Goal: Task Accomplishment & Management: Use online tool/utility

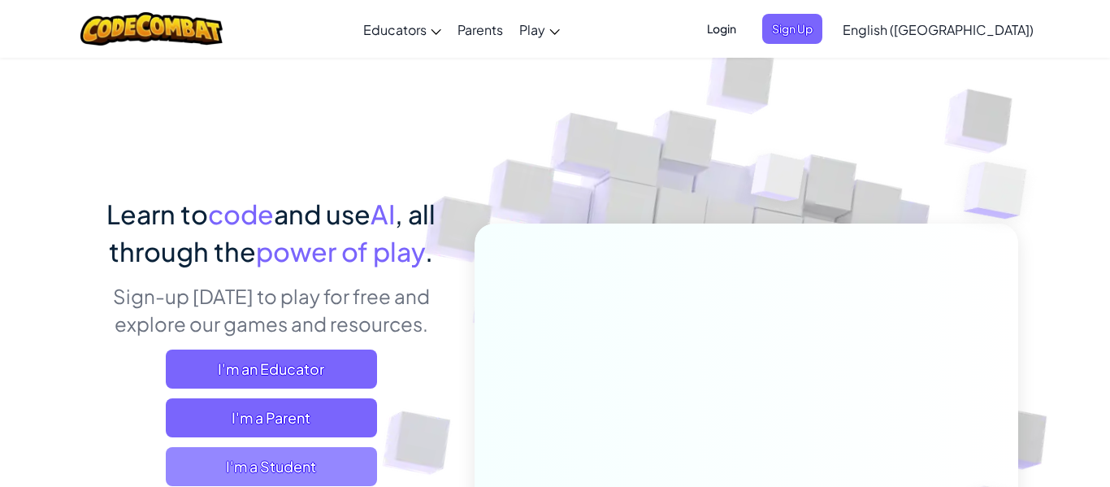
click at [280, 466] on span "I'm a Student" at bounding box center [271, 466] width 211 height 39
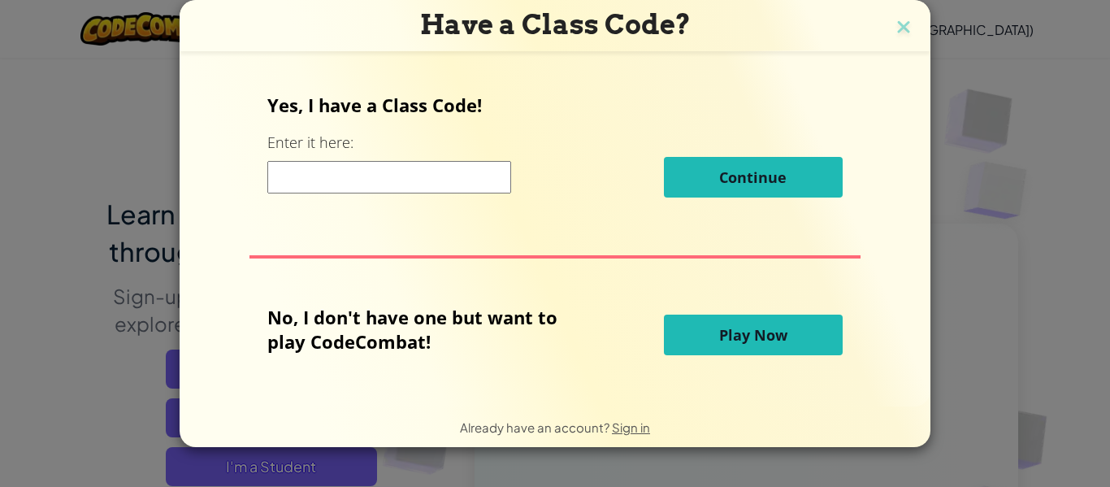
click at [475, 173] on input at bounding box center [389, 177] width 244 height 33
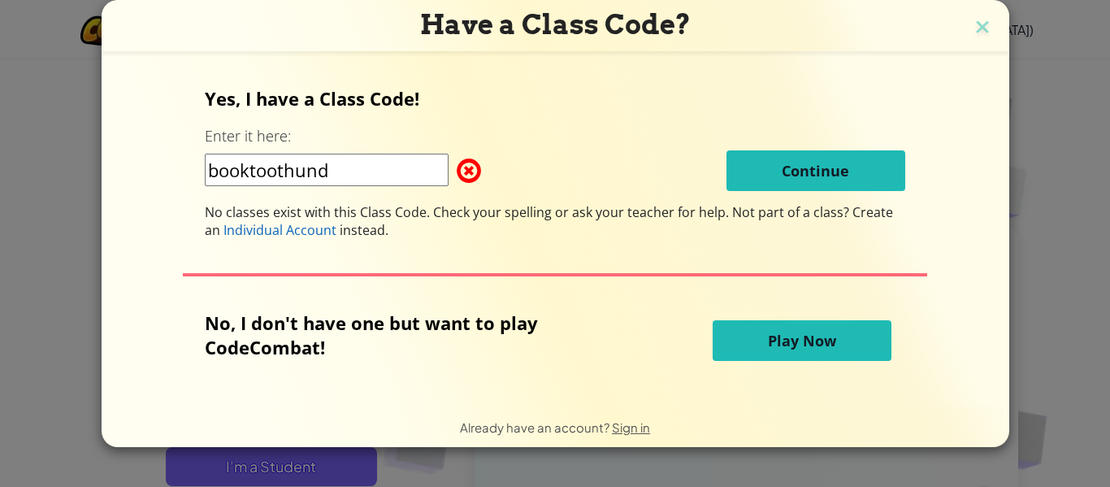
click at [338, 166] on input "booktoothund" at bounding box center [327, 170] width 244 height 33
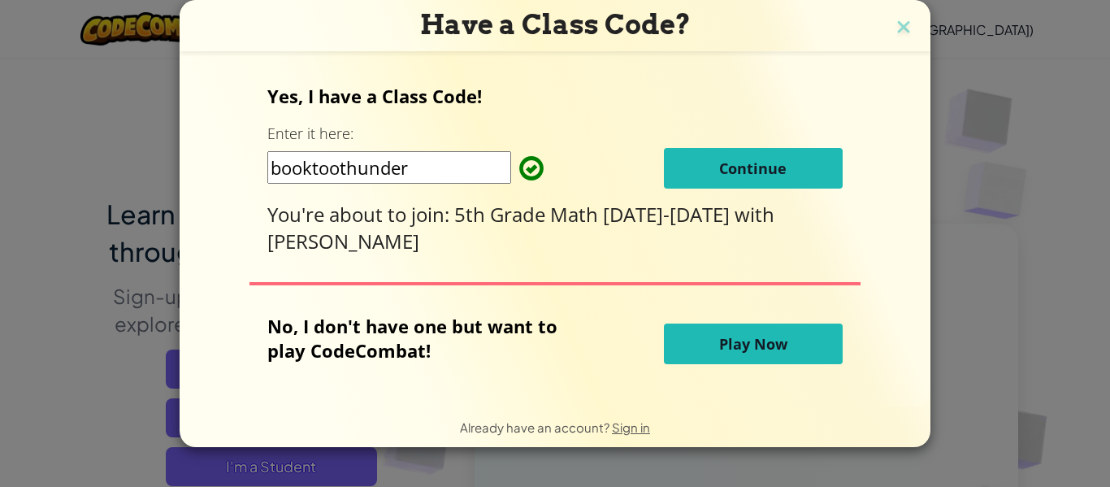
type input "booktoothunder"
click at [737, 173] on span "Continue" at bounding box center [752, 168] width 67 height 20
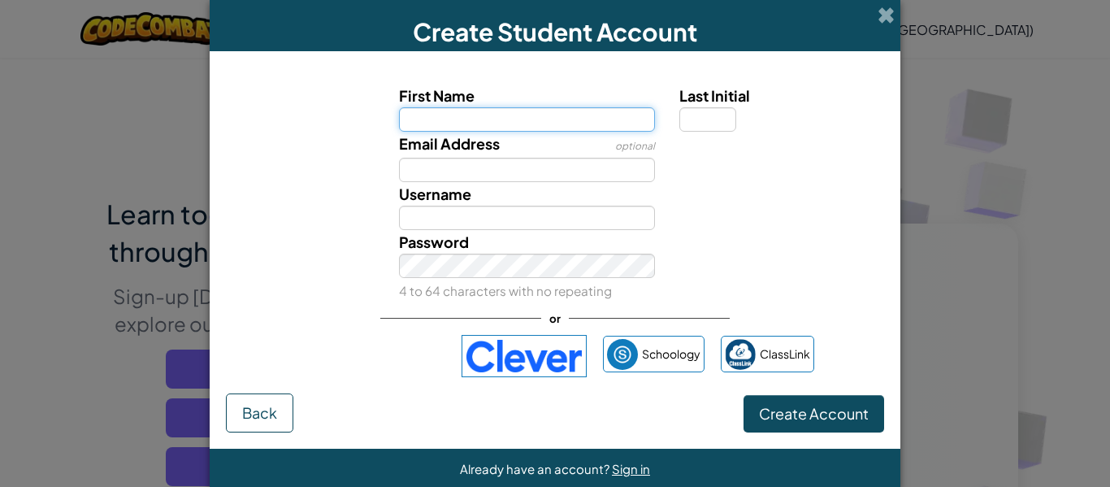
click at [423, 127] on input "First Name" at bounding box center [527, 119] width 257 height 24
type input "[PERSON_NAME]"
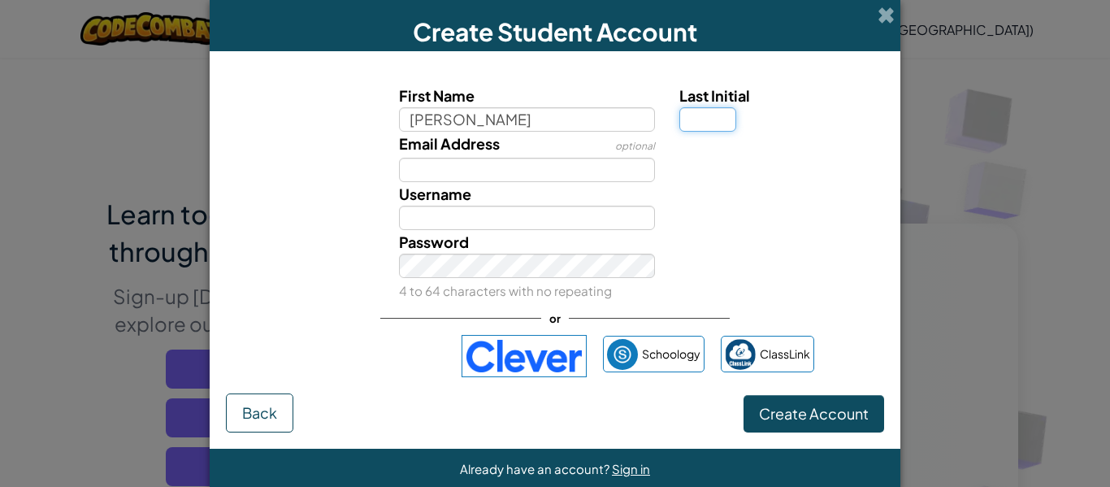
type input "[PERSON_NAME]"
click at [708, 127] on input "Last Initial" at bounding box center [707, 119] width 57 height 24
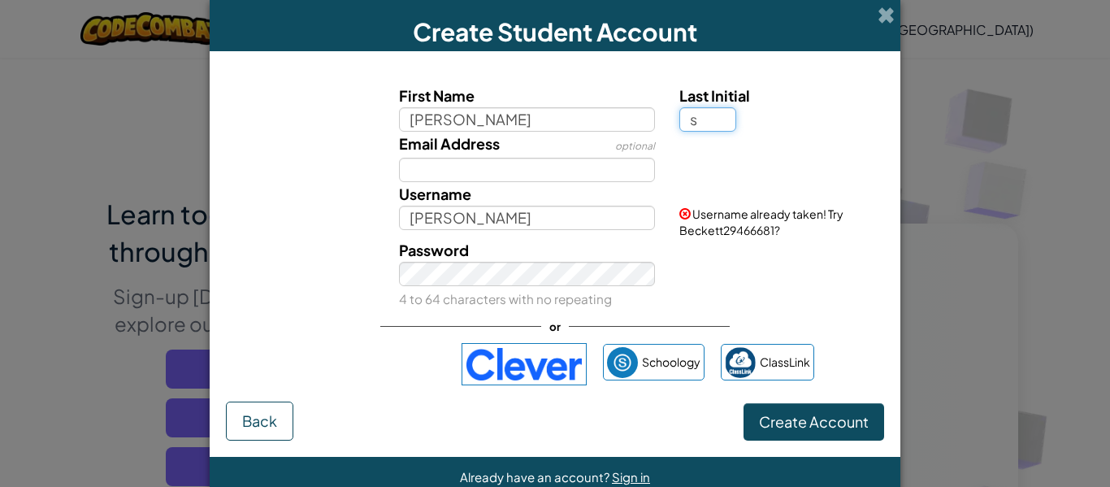
type input "s"
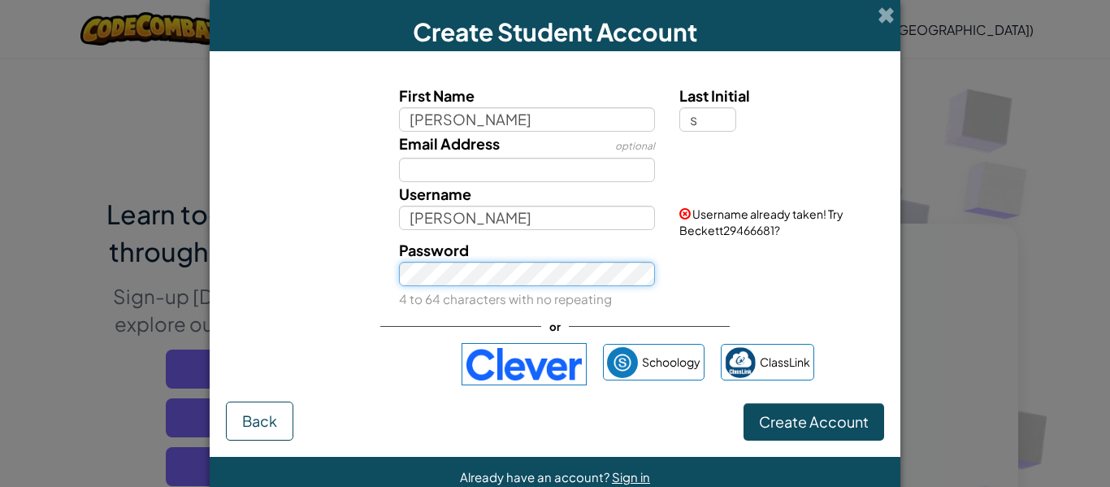
type input "BeckettS"
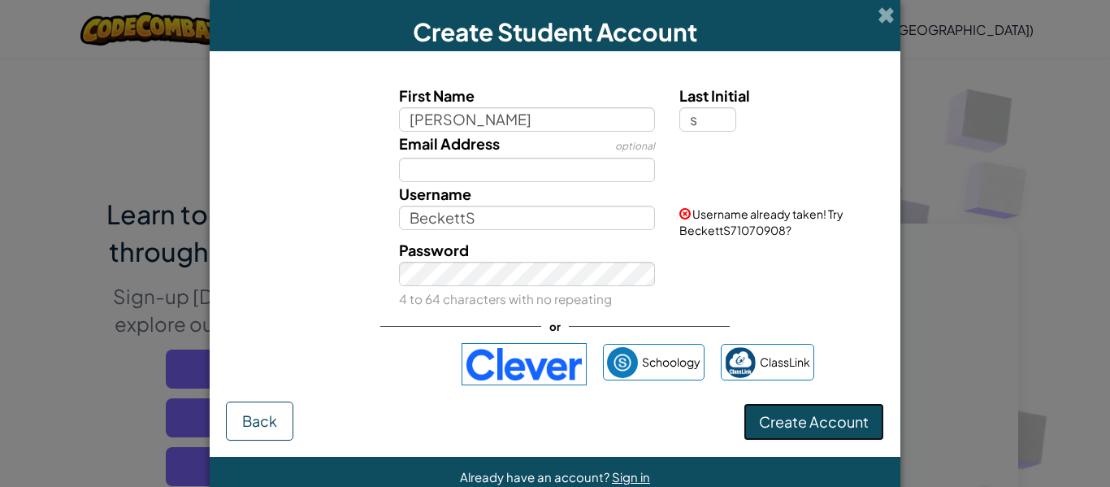
click at [824, 425] on span "Create Account" at bounding box center [814, 421] width 110 height 19
click at [805, 423] on button "Create Account" at bounding box center [814, 421] width 141 height 37
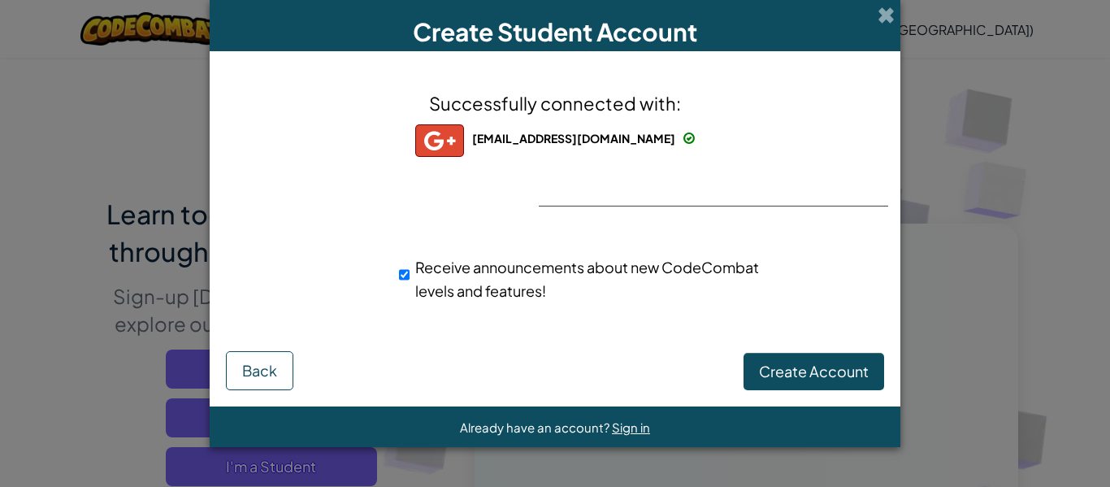
click at [676, 202] on div "Successfully connected with: [EMAIL_ADDRESS][DOMAIN_NAME] [EMAIL_ADDRESS][DOMAI…" at bounding box center [555, 205] width 650 height 277
click at [670, 183] on div "Successfully connected with: [EMAIL_ADDRESS][DOMAIN_NAME] [EMAIL_ADDRESS][DOMAI…" at bounding box center [555, 205] width 650 height 277
click at [801, 373] on span "Create Account" at bounding box center [814, 371] width 110 height 19
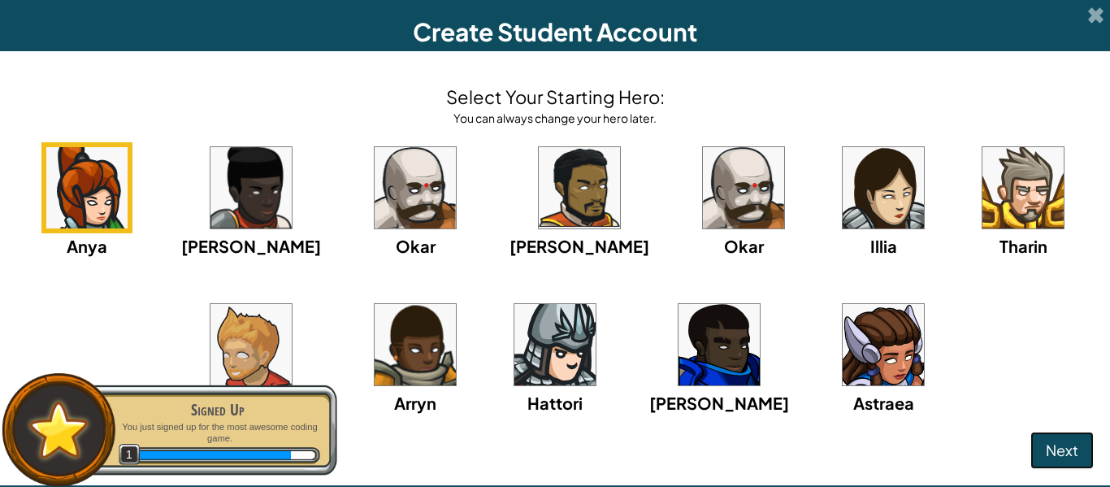
click at [147, 433] on p "You just signed up for the most awesome coding game." at bounding box center [217, 433] width 205 height 24
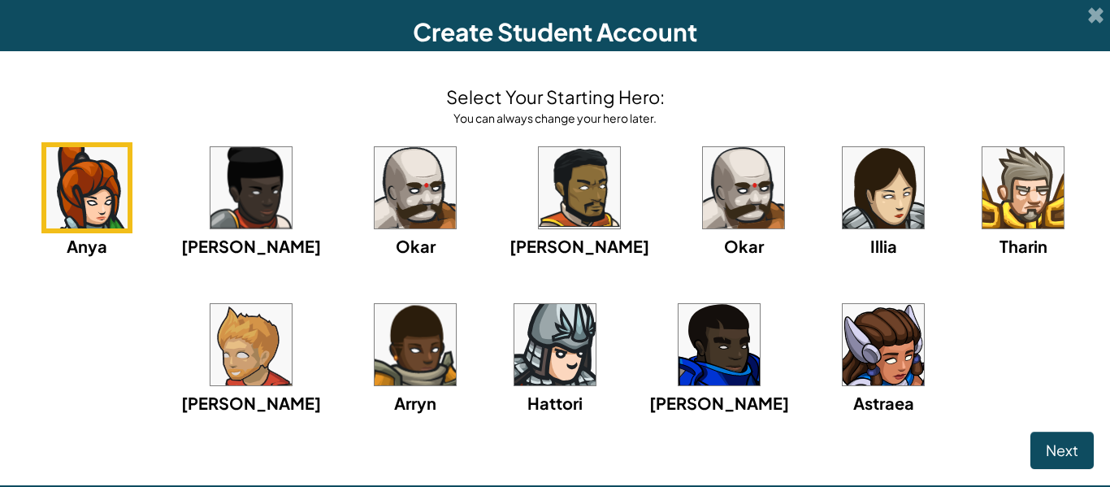
click at [562, 201] on img at bounding box center [579, 187] width 81 height 81
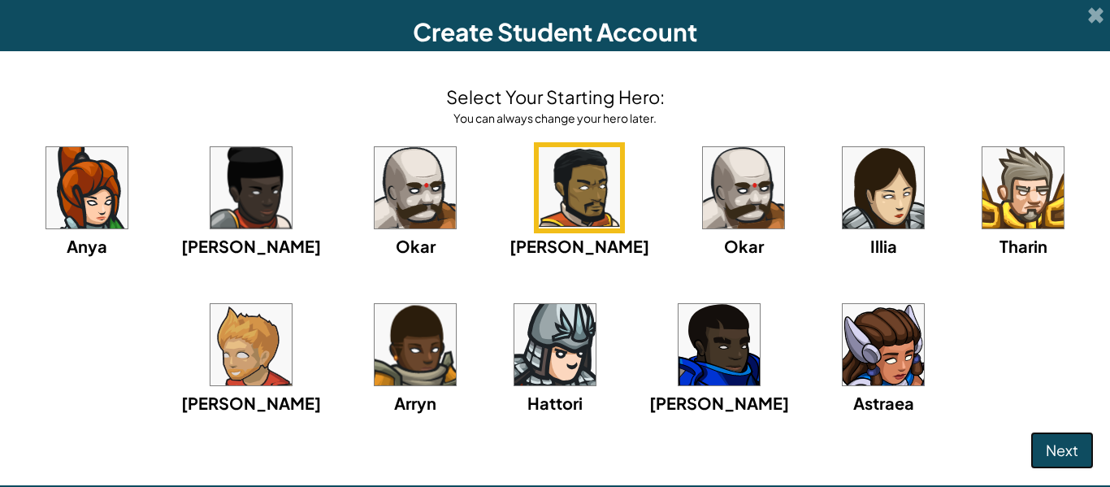
click at [1060, 458] on span "Next" at bounding box center [1062, 449] width 33 height 19
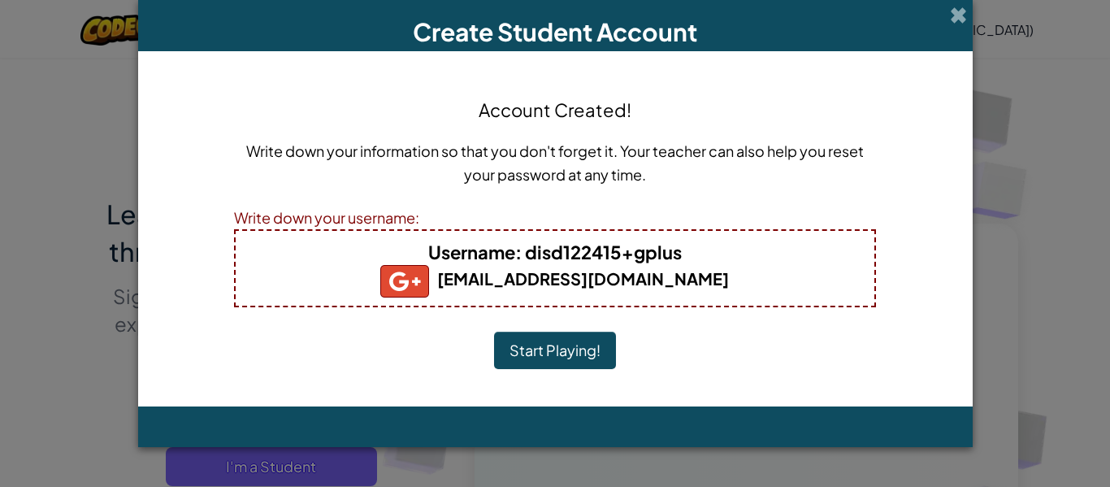
click at [580, 355] on button "Start Playing!" at bounding box center [555, 350] width 122 height 37
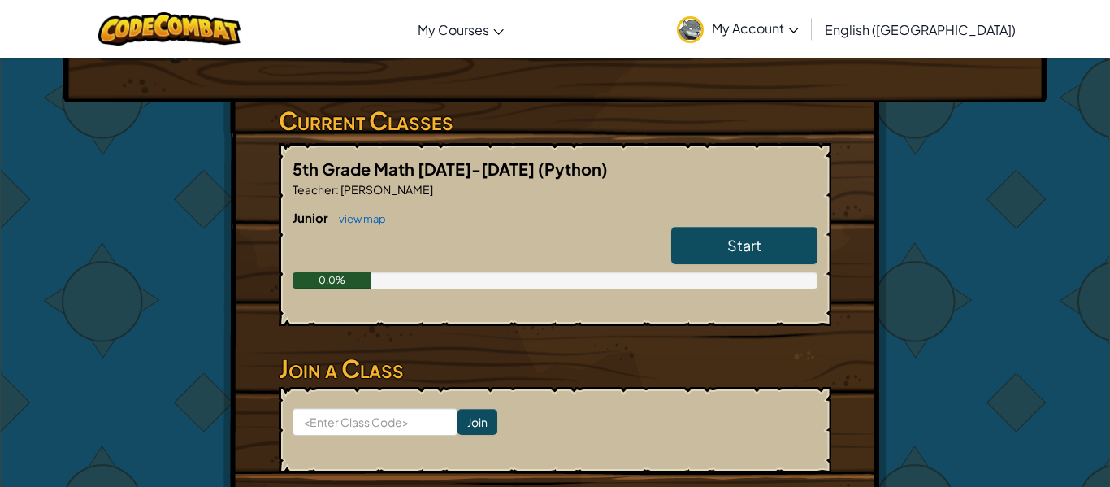
scroll to position [269, 0]
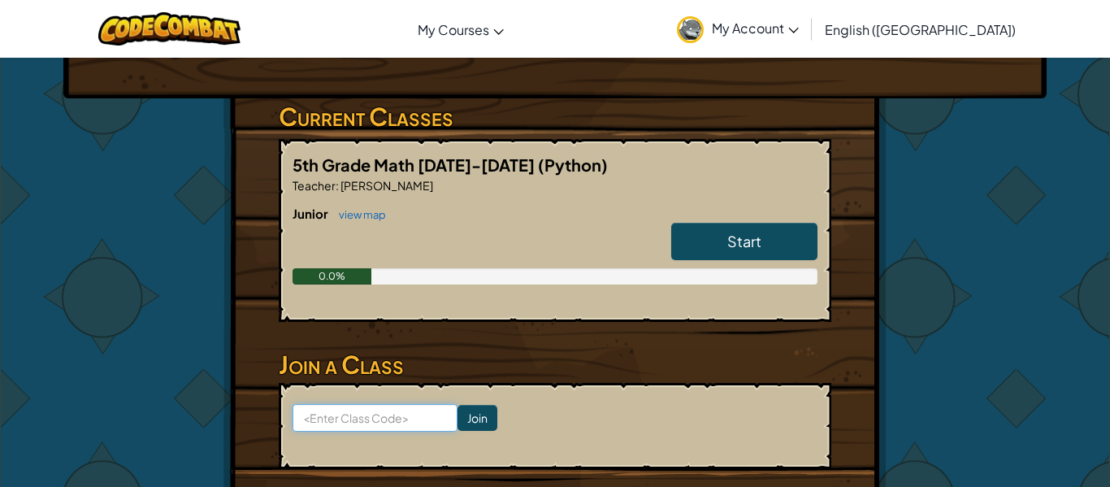
click at [415, 404] on input at bounding box center [375, 418] width 165 height 28
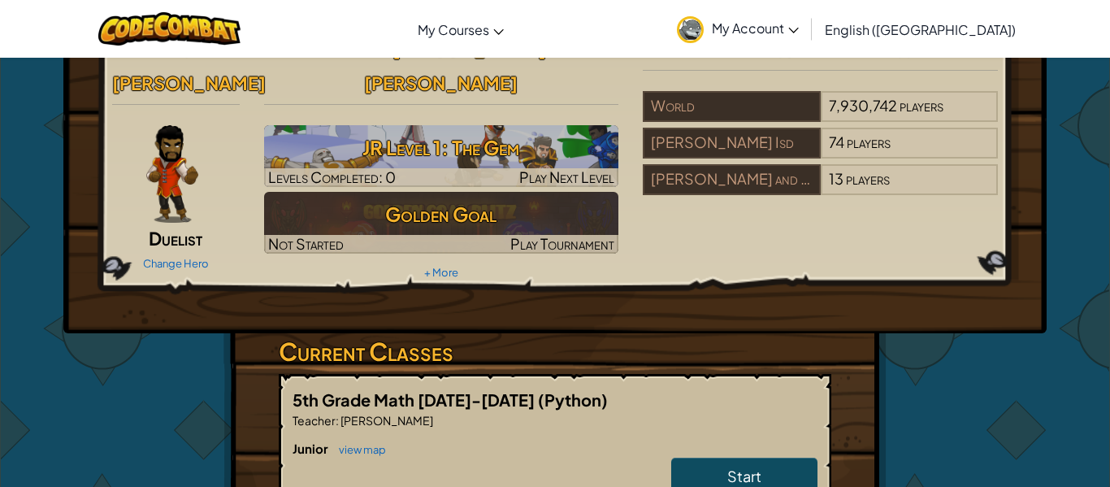
scroll to position [0, 0]
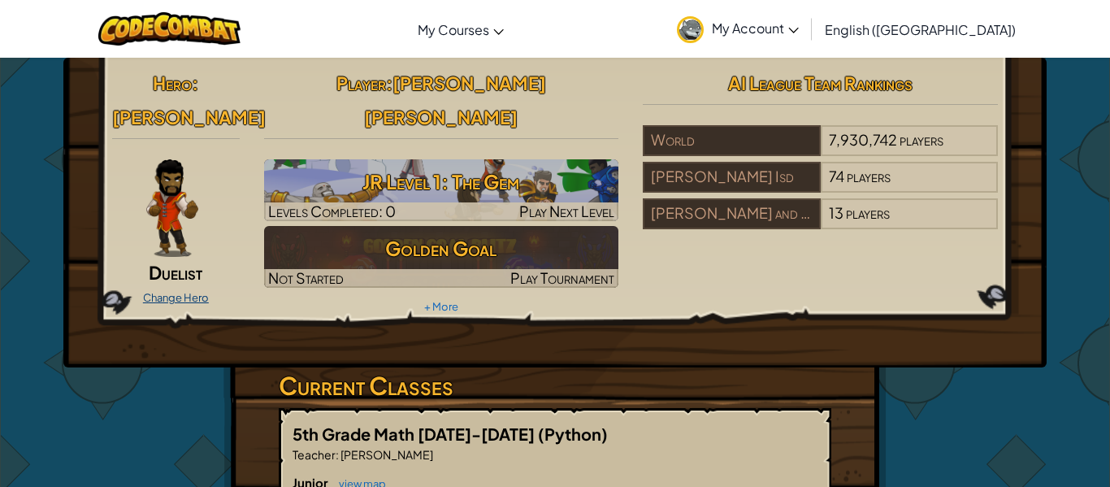
click at [186, 291] on link "Change Hero" at bounding box center [176, 297] width 66 height 13
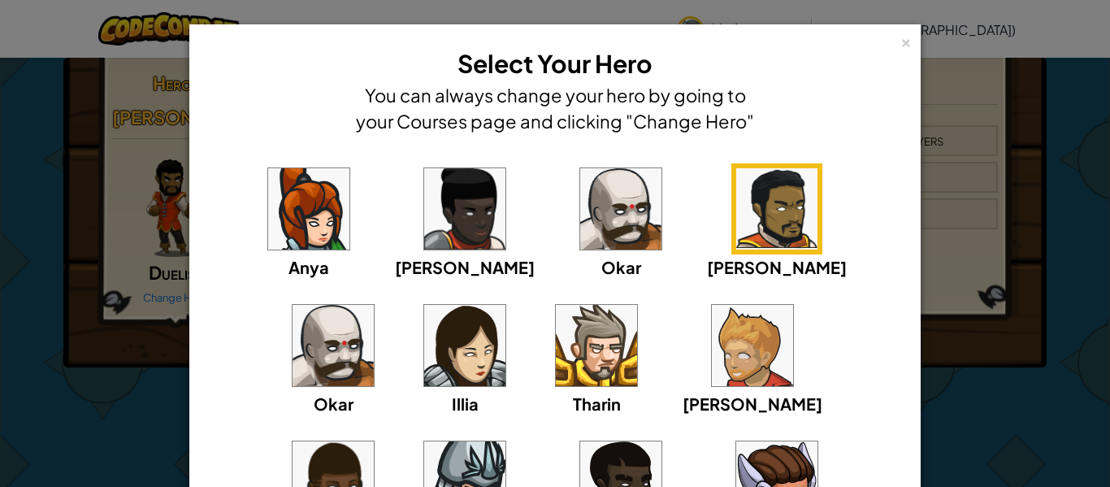
click at [190, 352] on div "× Select Your Hero You can always change your hero by going to your Courses pag…" at bounding box center [554, 350] width 731 height 652
click at [109, 362] on div "× Select Your Hero You can always change your hero by going to your Courses pag…" at bounding box center [555, 243] width 1110 height 487
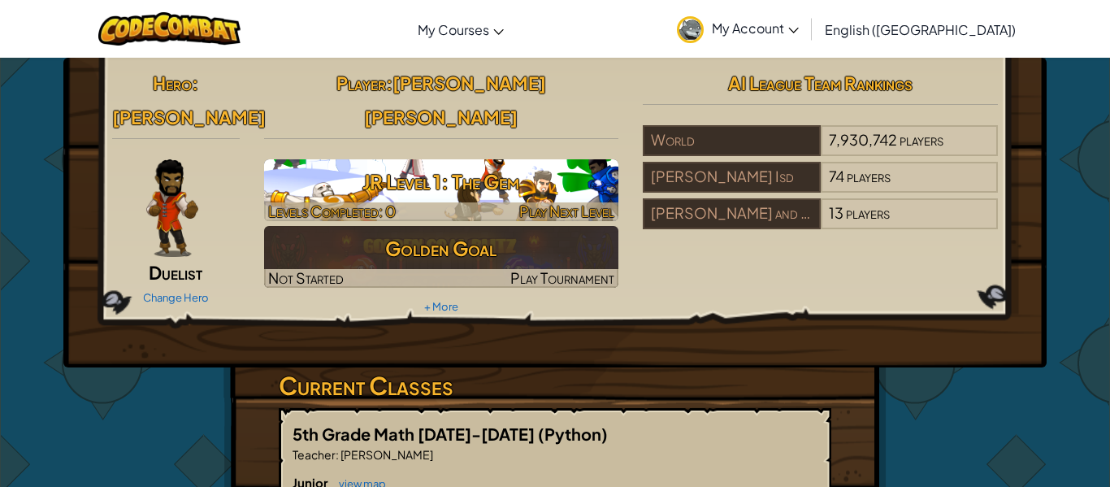
click at [550, 163] on h3 "JR Level 1: The Gem" at bounding box center [441, 181] width 355 height 37
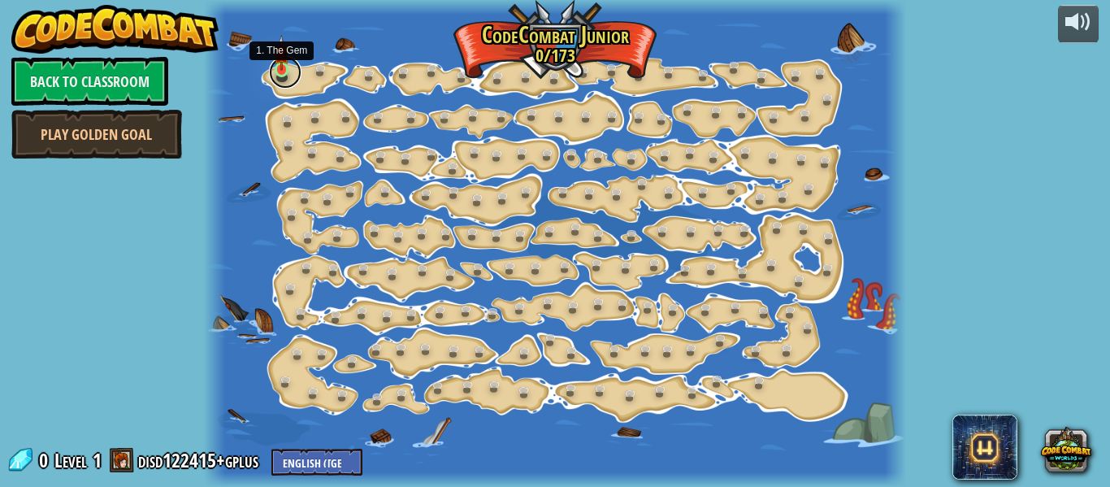
click at [280, 76] on link at bounding box center [285, 72] width 33 height 33
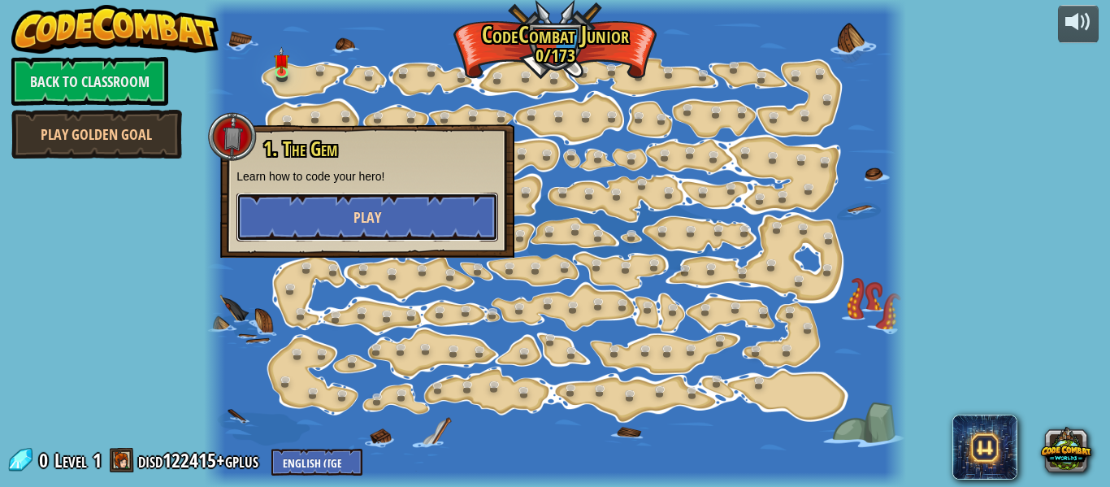
click at [336, 201] on button "Play" at bounding box center [367, 217] width 262 height 49
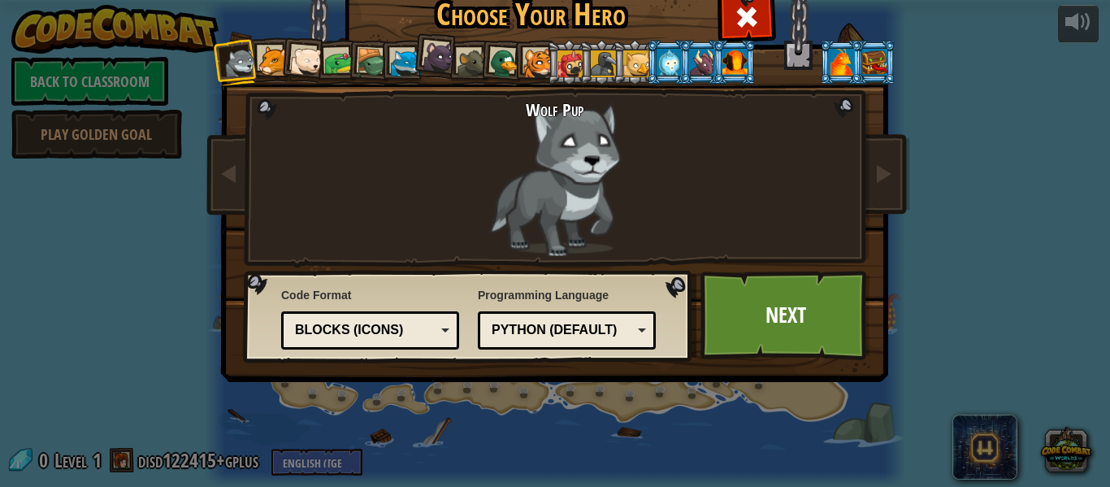
click at [635, 59] on div at bounding box center [636, 63] width 26 height 26
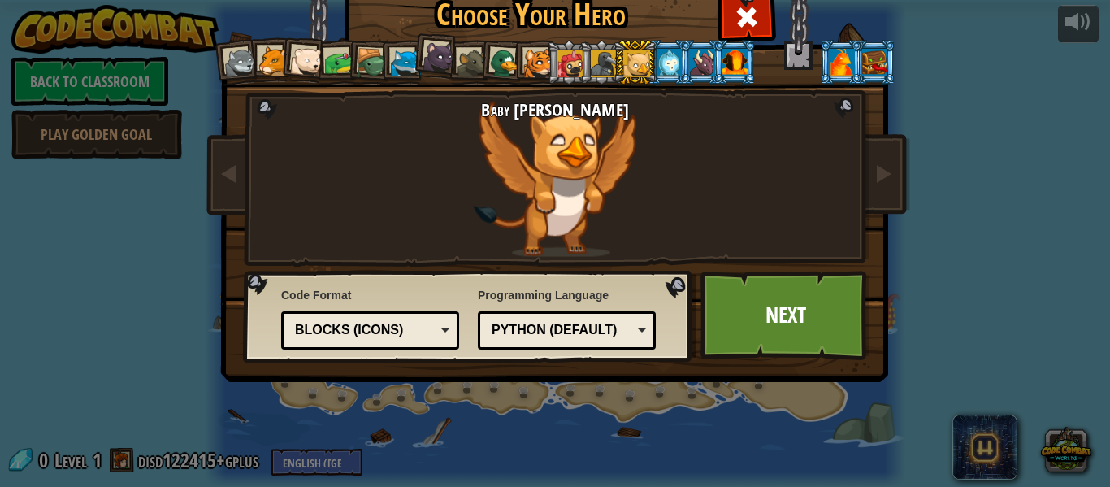
click at [603, 56] on div at bounding box center [604, 63] width 26 height 26
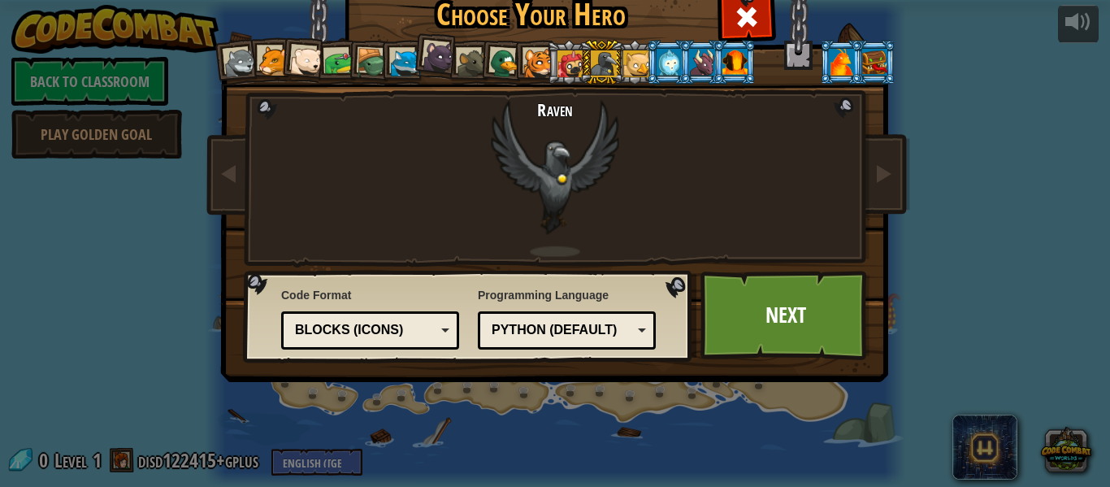
click at [570, 60] on div at bounding box center [570, 63] width 26 height 26
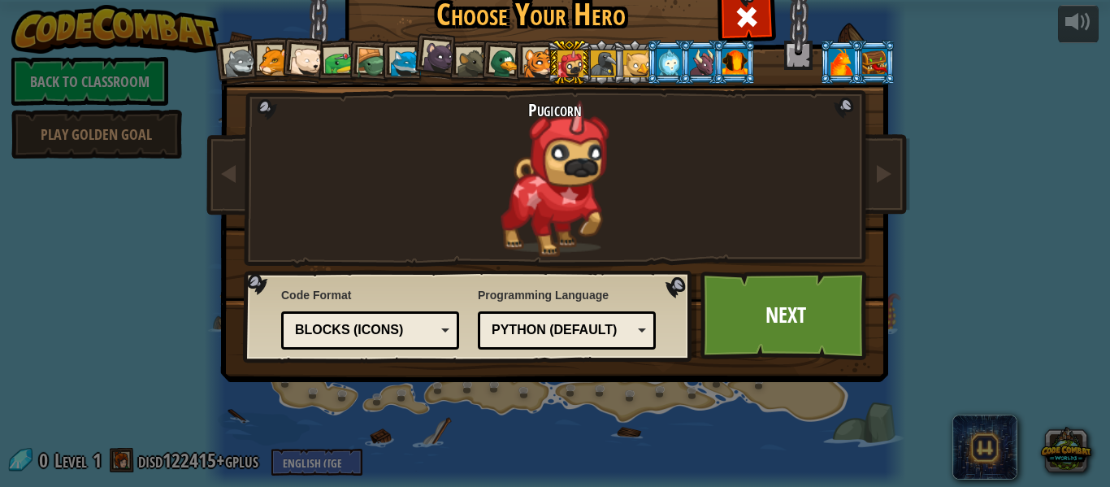
click at [439, 60] on div at bounding box center [439, 57] width 33 height 33
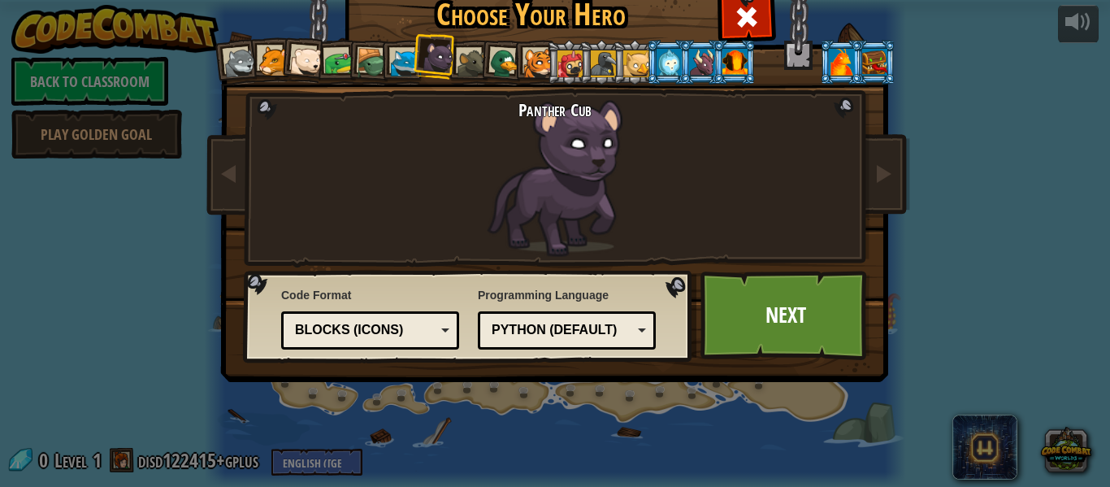
click at [404, 63] on div at bounding box center [406, 64] width 30 height 30
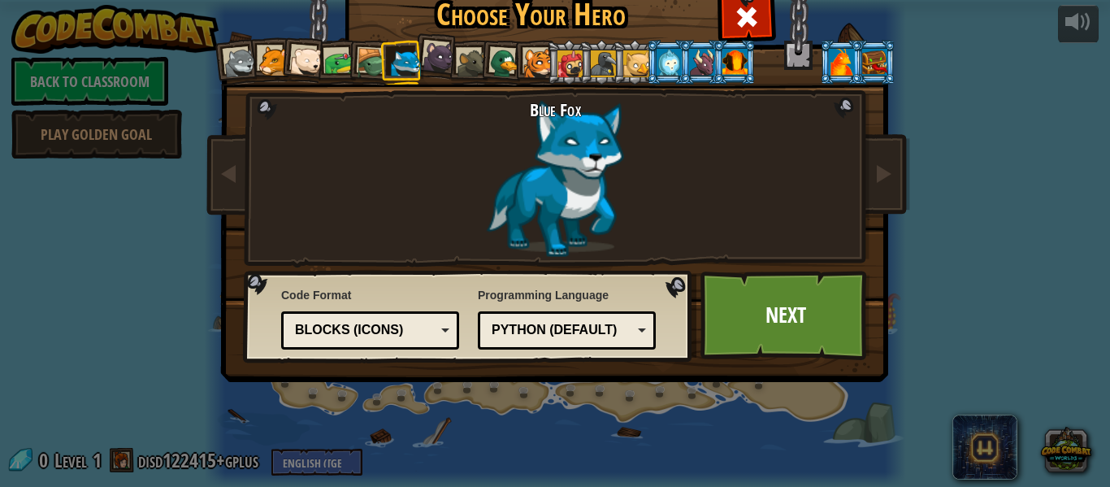
click at [238, 63] on div at bounding box center [240, 63] width 33 height 33
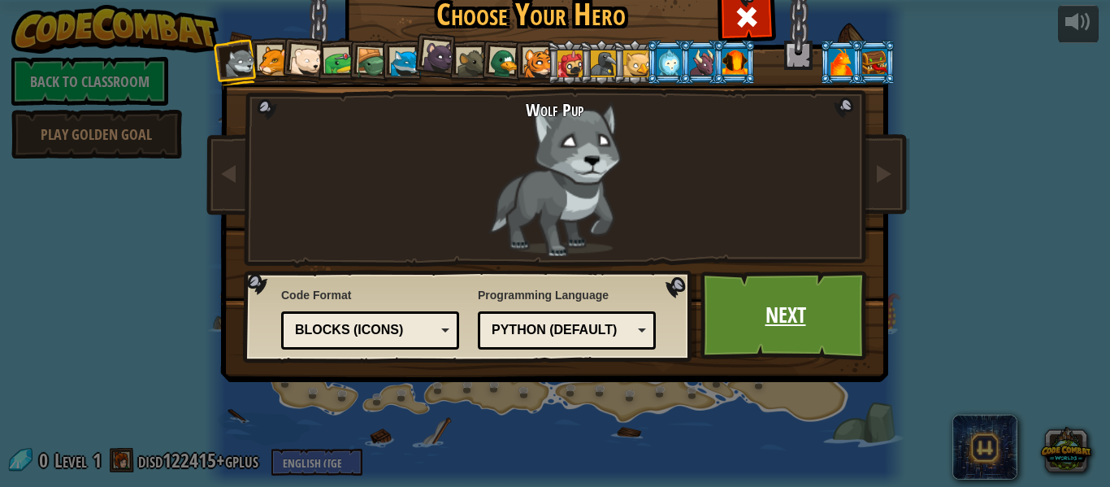
click at [796, 323] on link "Next" at bounding box center [785, 315] width 170 height 89
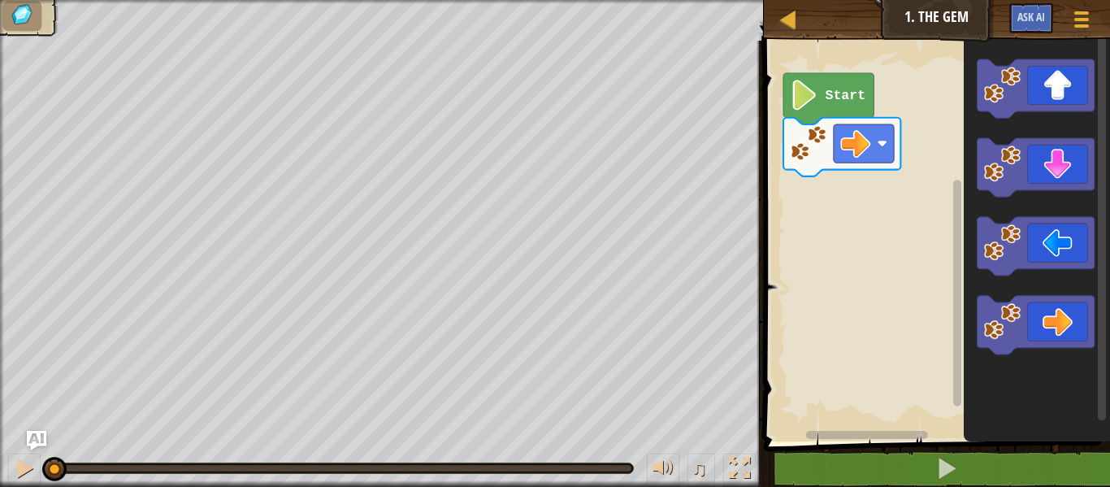
click at [821, 103] on icon "Blockly Workspace" at bounding box center [828, 98] width 90 height 51
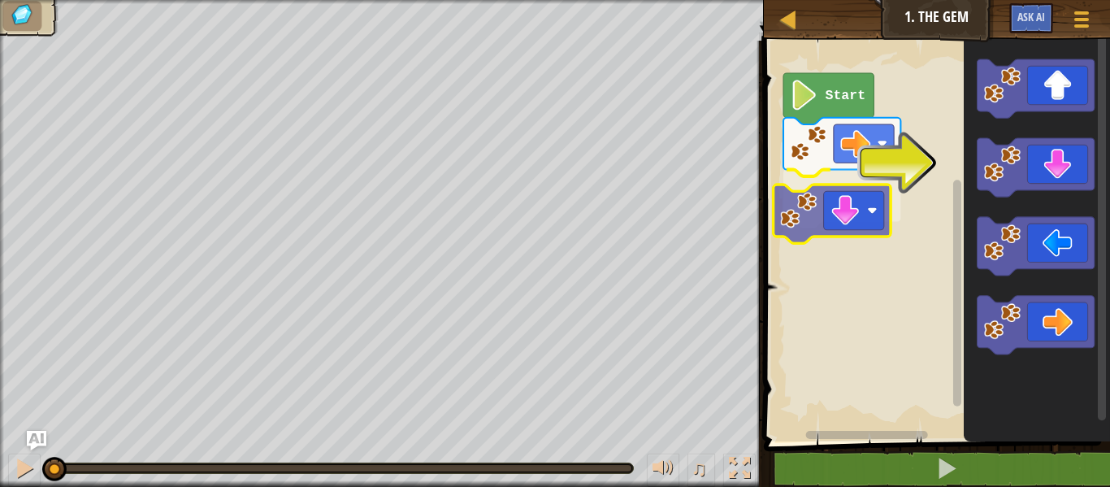
click at [819, 207] on div "Start" at bounding box center [934, 237] width 351 height 409
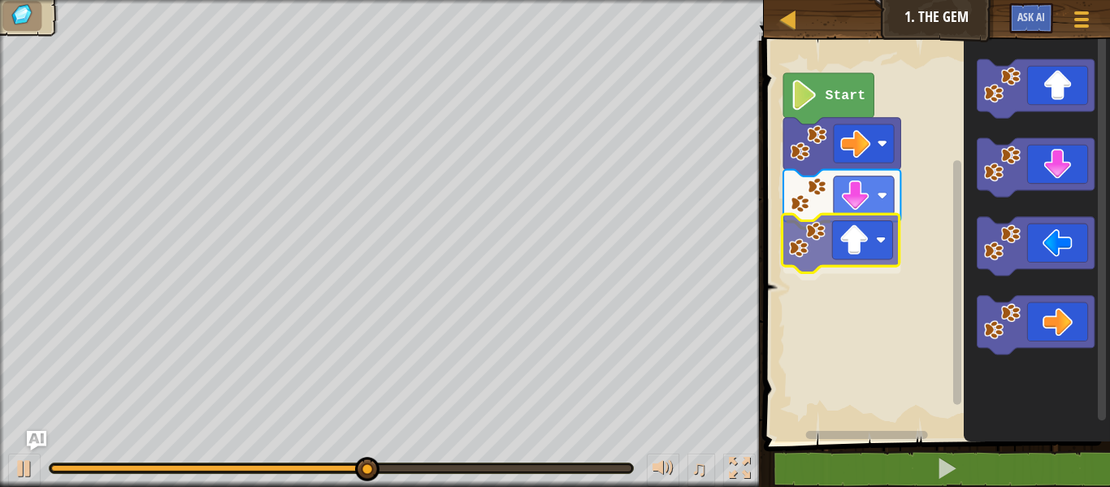
click at [846, 256] on div "Start" at bounding box center [934, 237] width 351 height 409
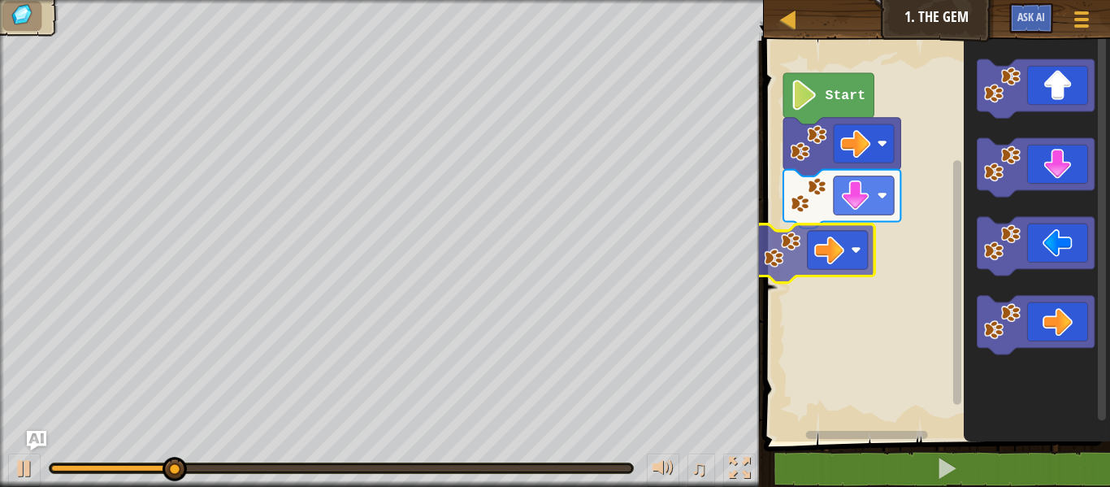
click at [821, 261] on div "Start" at bounding box center [934, 237] width 351 height 409
